Goal: Communication & Community: Answer question/provide support

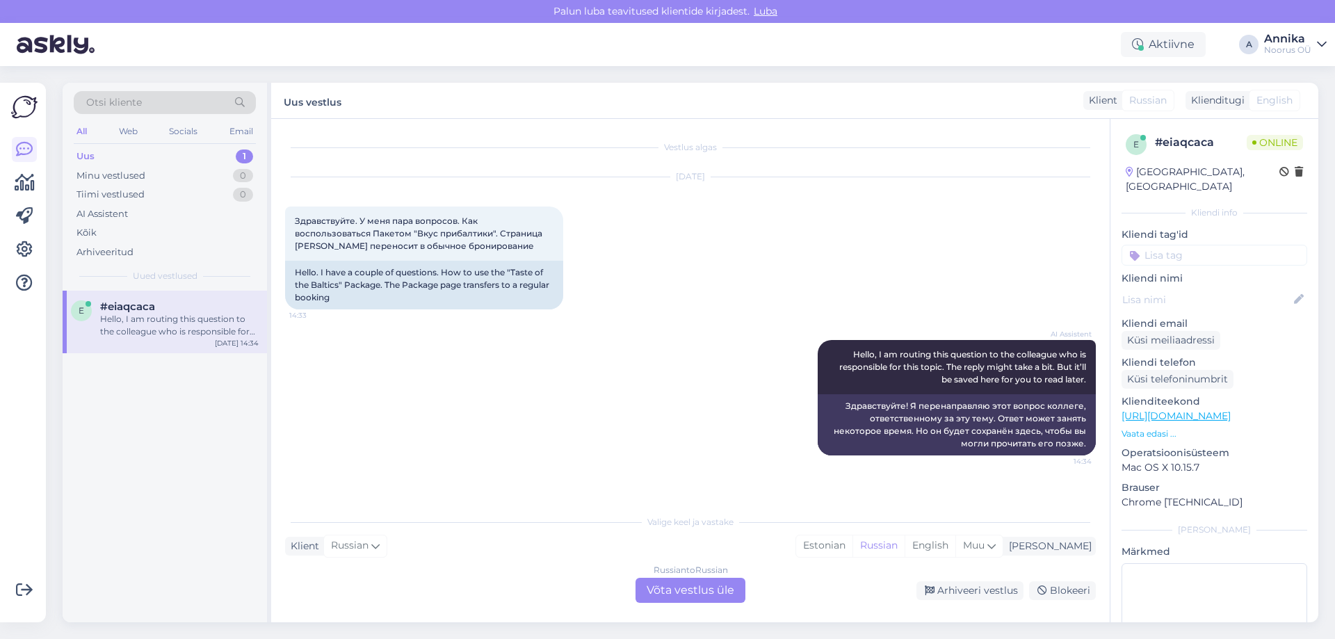
click at [642, 585] on div "Russian to Russian Võta vestlus üle" at bounding box center [690, 590] width 110 height 25
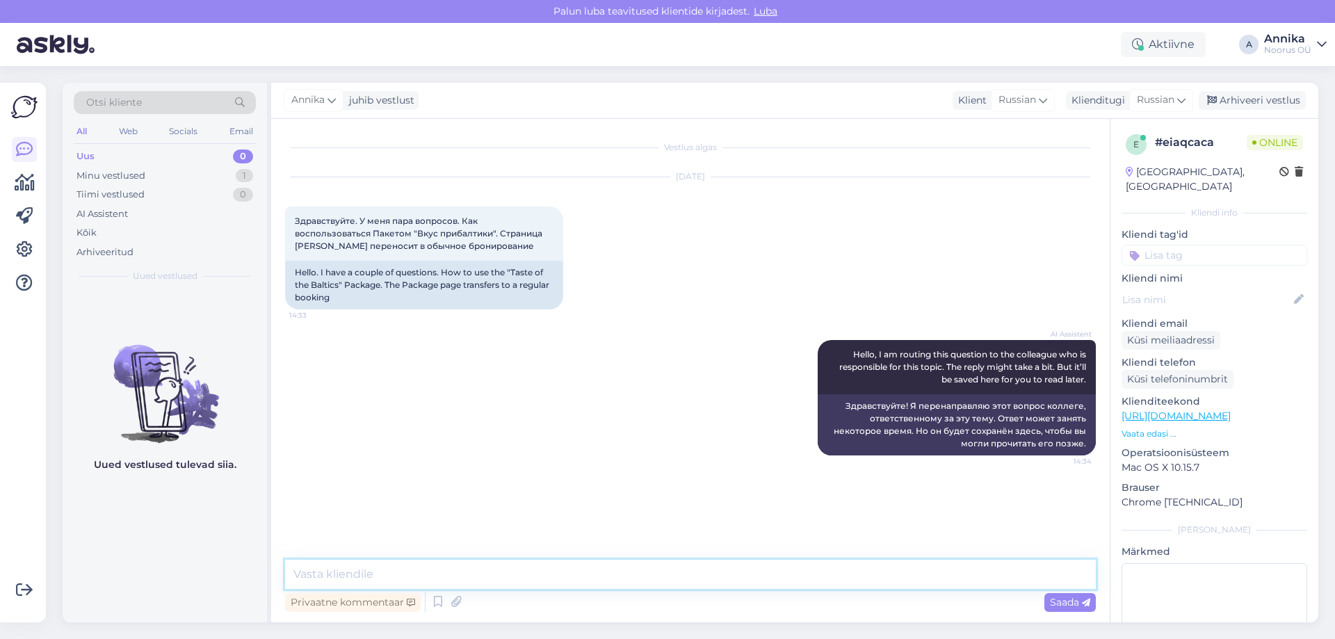
click at [396, 583] on textarea at bounding box center [690, 574] width 810 height 29
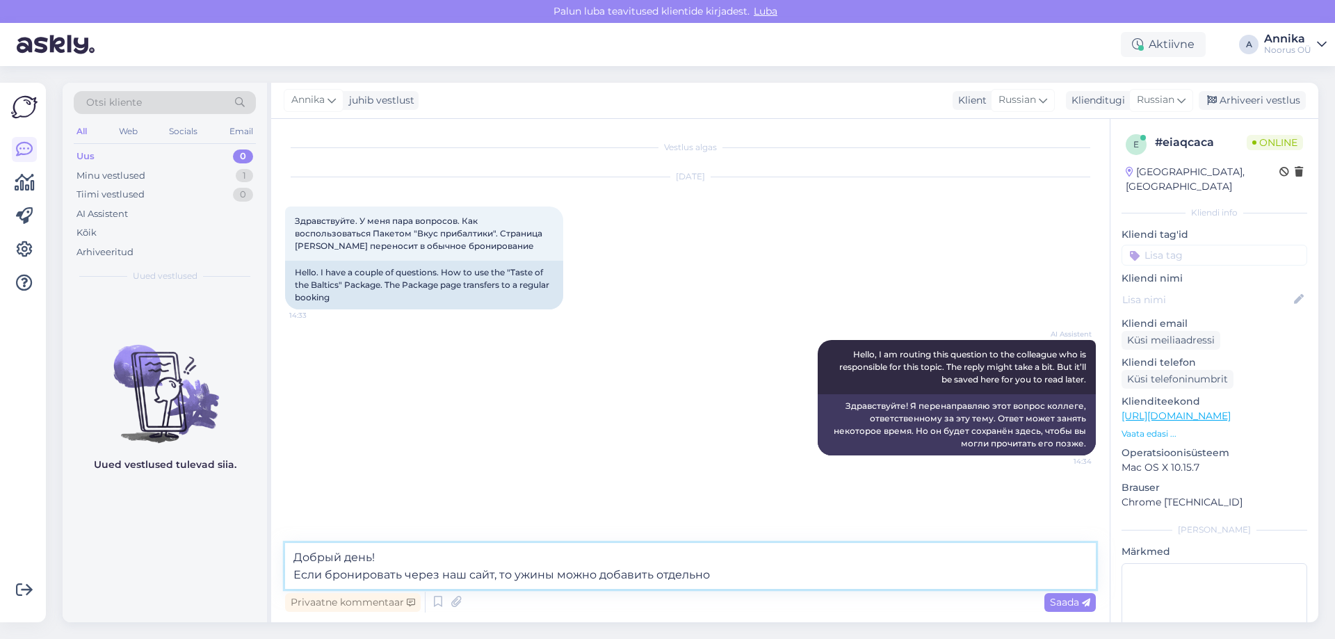
type textarea "Добрый день! Если бронировать через наш сайт, то ужины можно добавить отдельно."
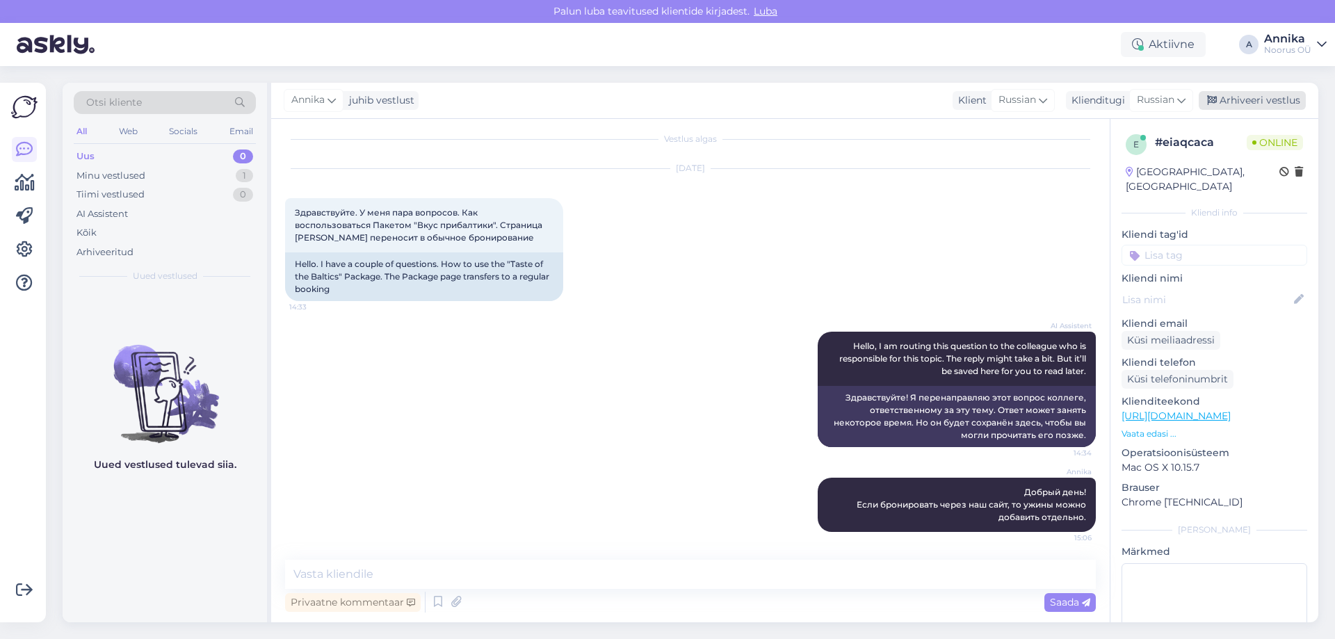
click at [1234, 92] on div "Arhiveeri vestlus" at bounding box center [1251, 100] width 107 height 19
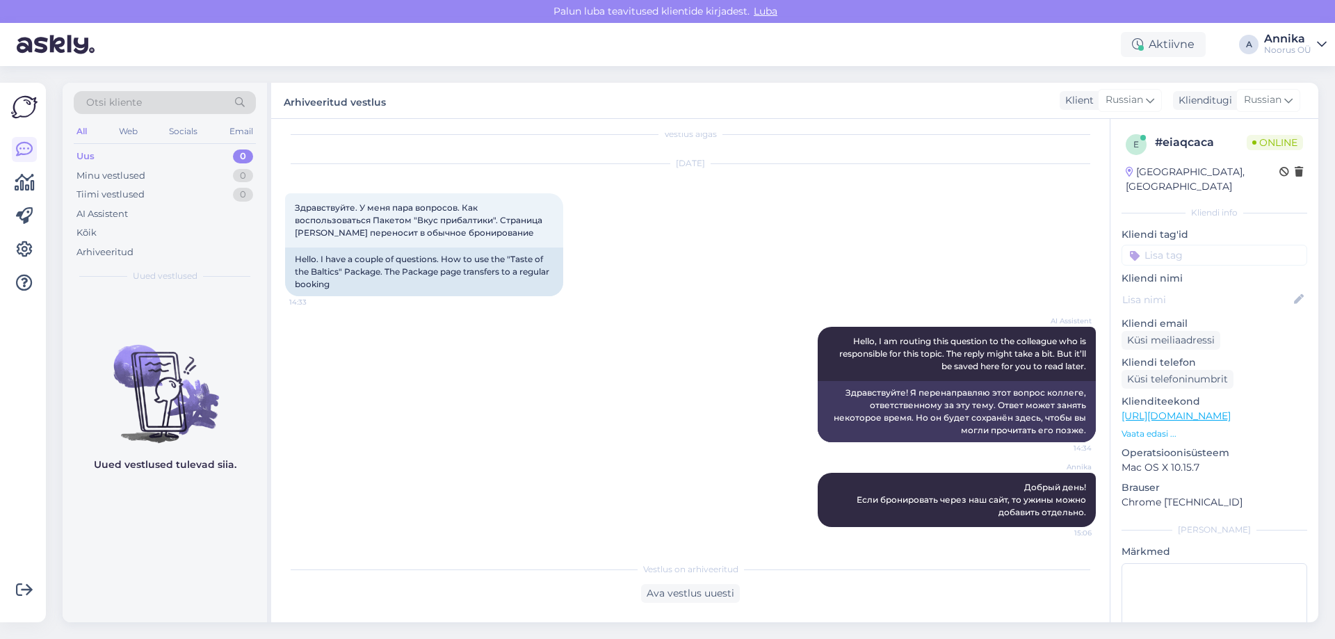
click at [39, 572] on div "Võimalused Veendu, et Askly loob sulle väärtust. Sulge Ühenda FB ja IG sõnumid …" at bounding box center [23, 352] width 46 height 539
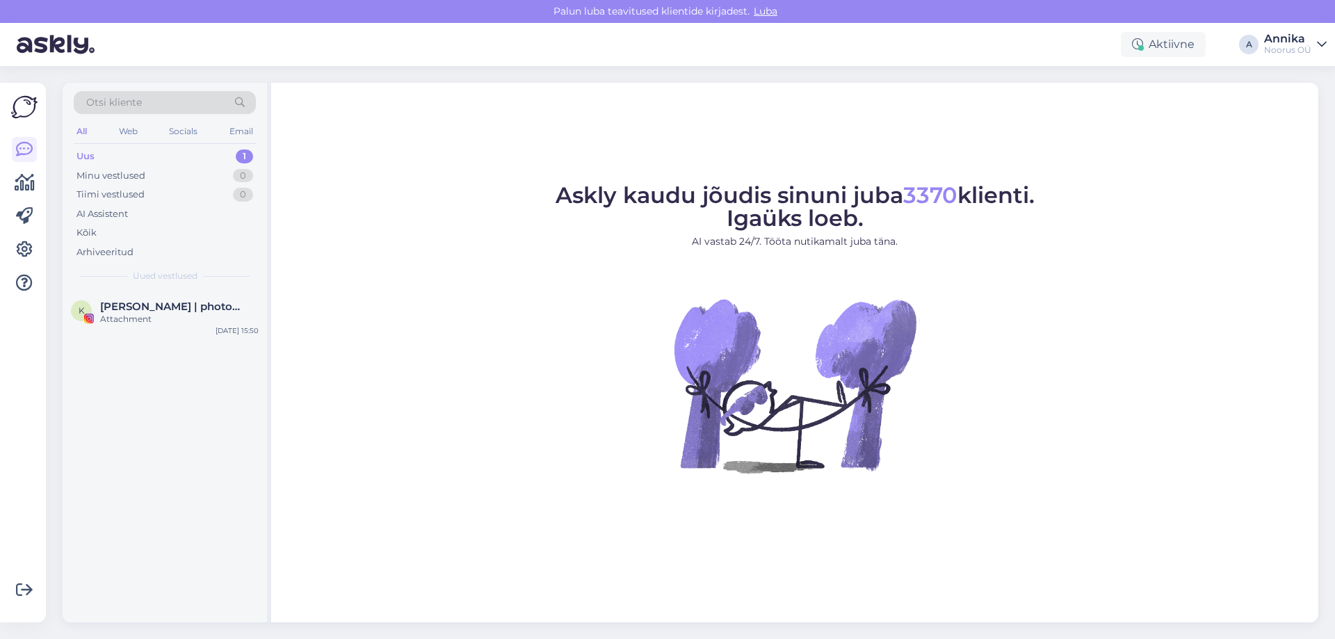
click at [178, 317] on div "Attachment" at bounding box center [179, 319] width 158 height 13
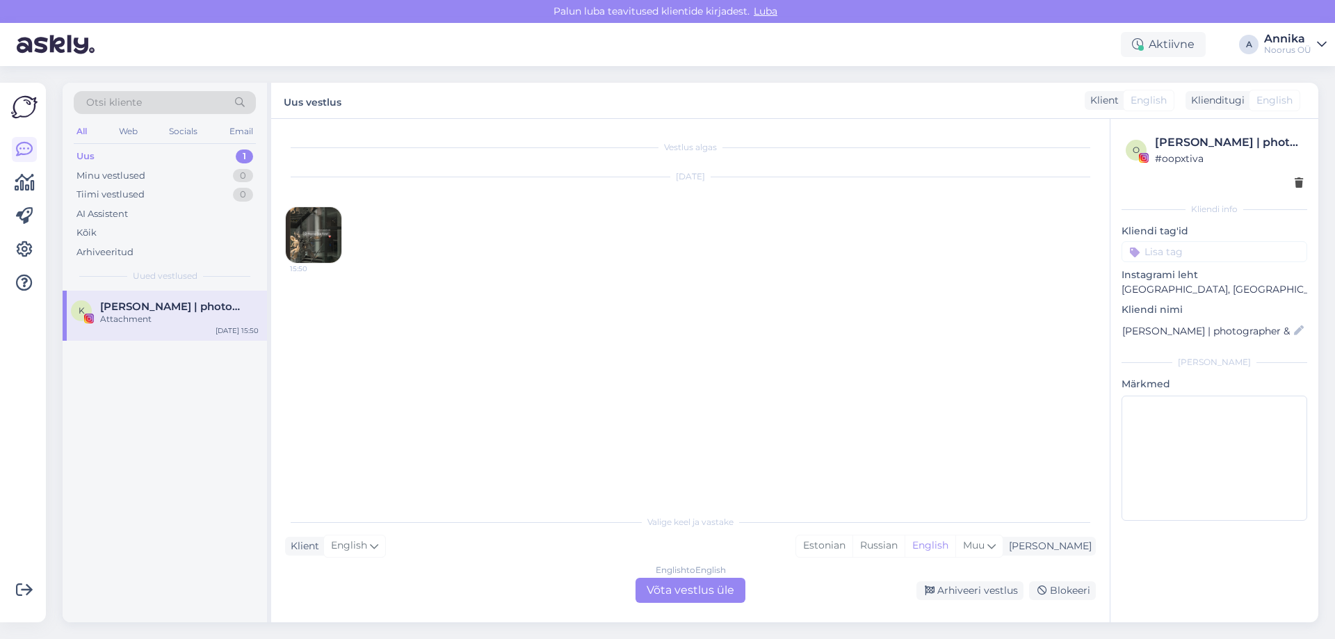
click at [306, 220] on img at bounding box center [314, 235] width 56 height 56
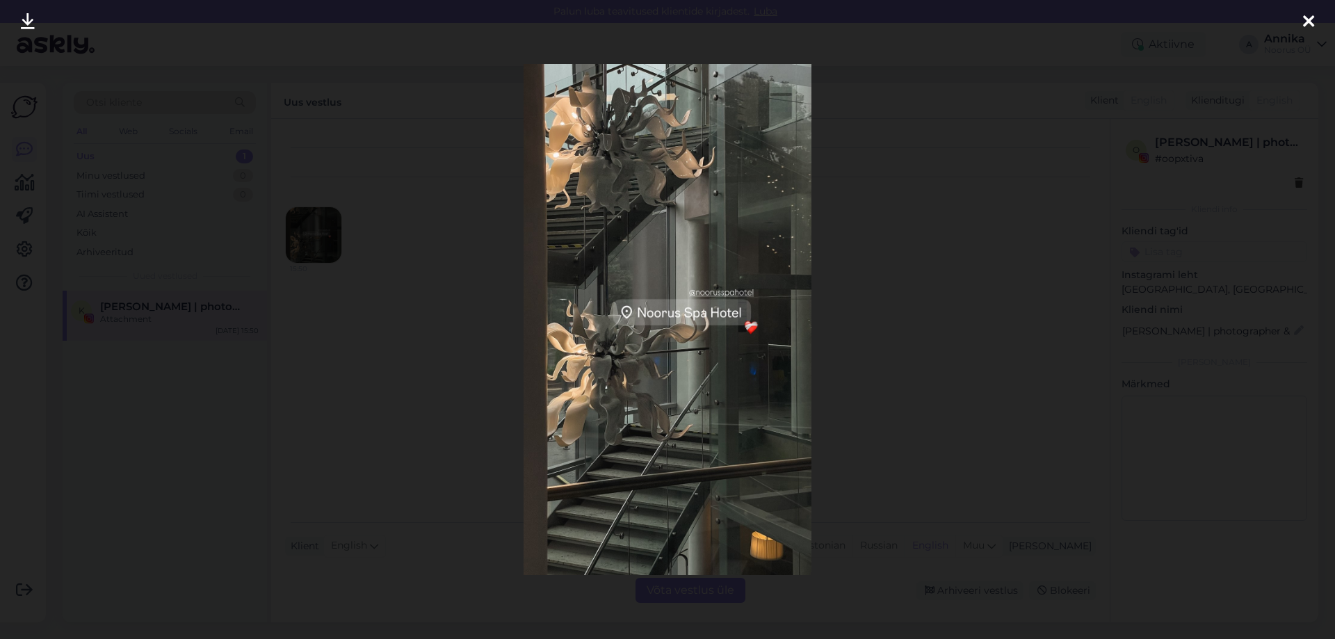
click at [980, 236] on div at bounding box center [667, 319] width 1335 height 639
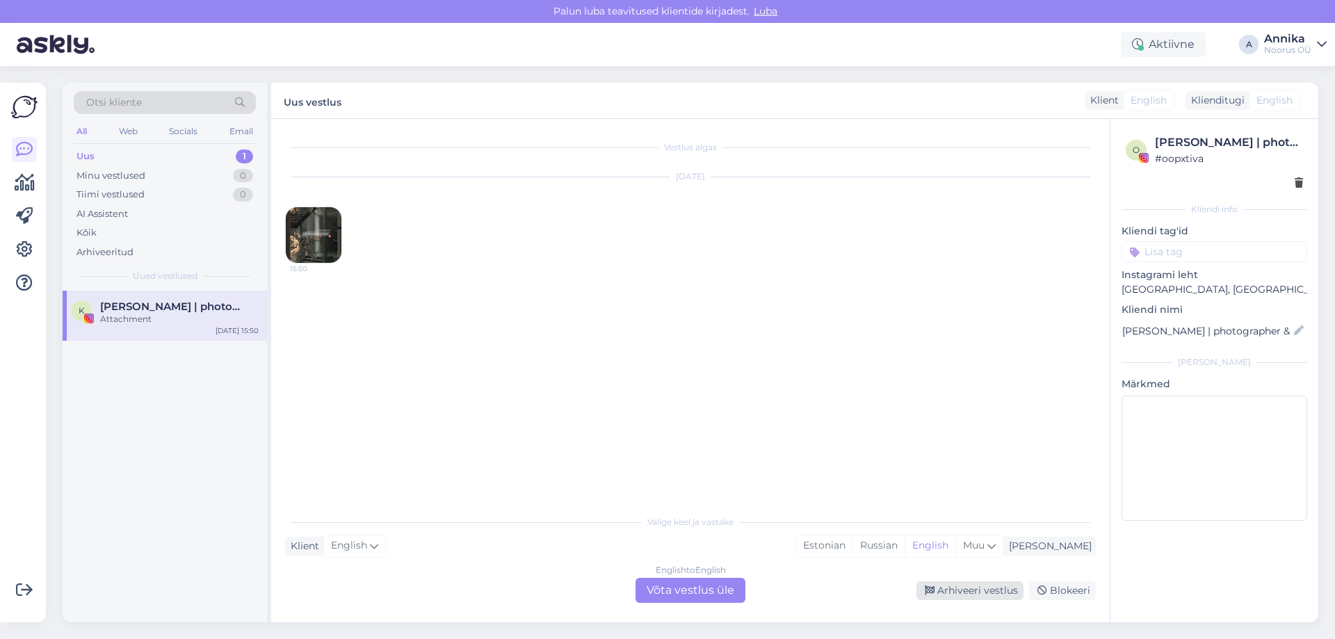
drag, startPoint x: 950, startPoint y: 604, endPoint x: 950, endPoint y: 594, distance: 10.4
click at [950, 603] on div "Vestlus algas Aug 29 2025 15:50 Valige keel ja vastake Klient English Mina Esto…" at bounding box center [690, 370] width 838 height 503
drag, startPoint x: 950, startPoint y: 594, endPoint x: 958, endPoint y: 450, distance: 143.4
click at [947, 590] on div "Arhiveeri vestlus" at bounding box center [969, 590] width 107 height 19
